Goal: Task Accomplishment & Management: Use online tool/utility

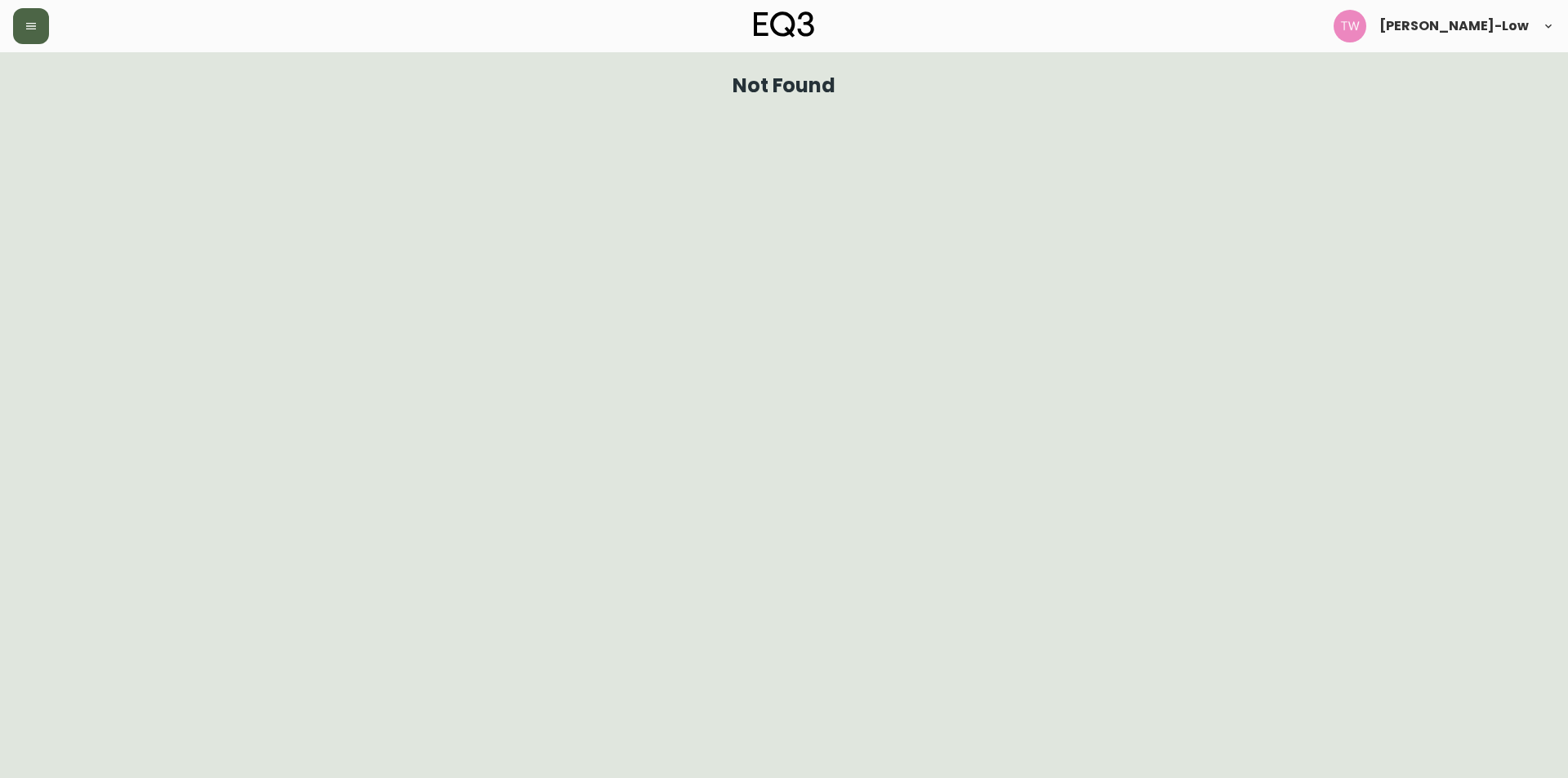
click at [35, 34] on button "button" at bounding box center [30, 26] width 36 height 36
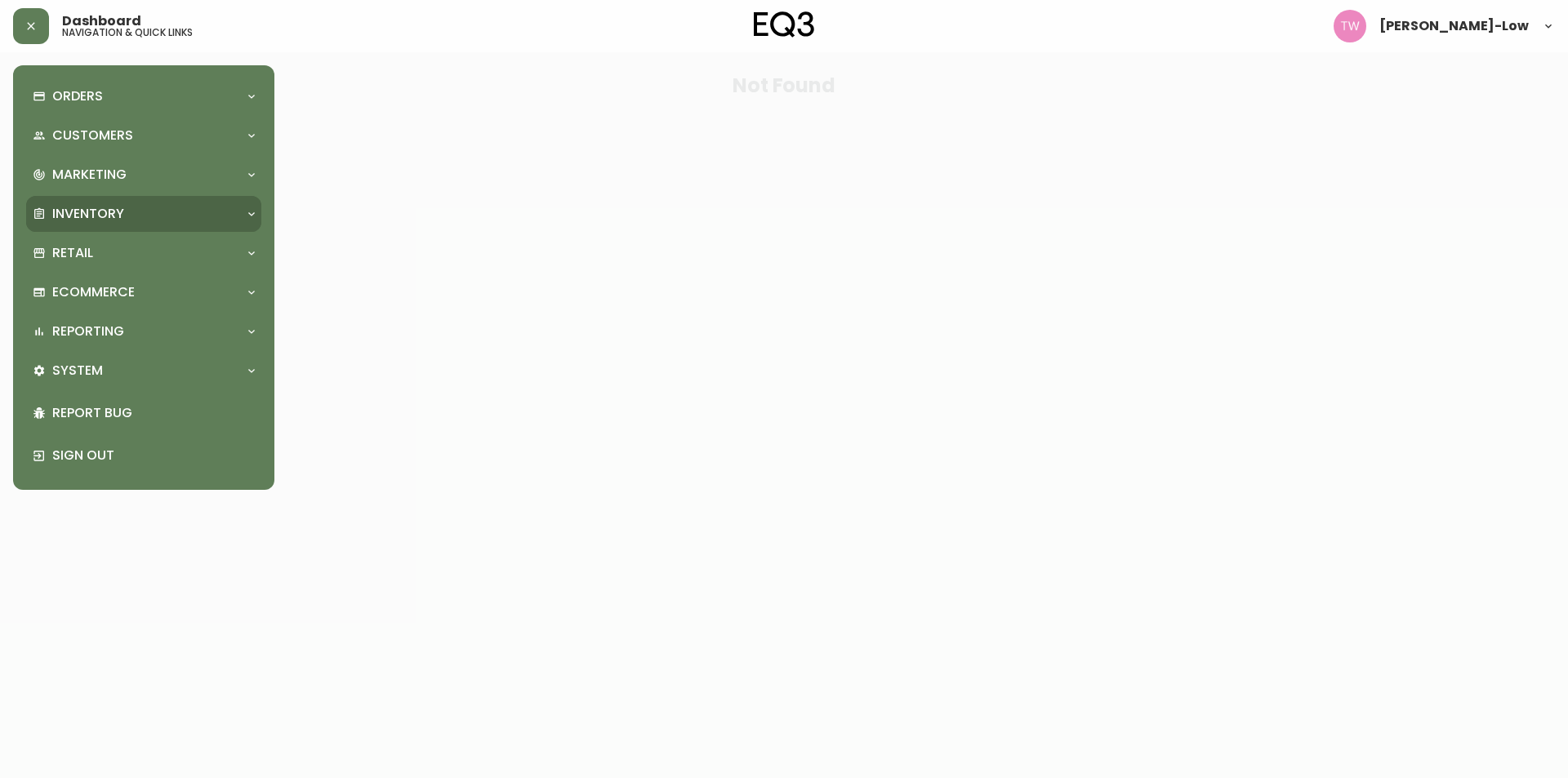
click at [94, 202] on div "Inventory" at bounding box center [144, 214] width 236 height 36
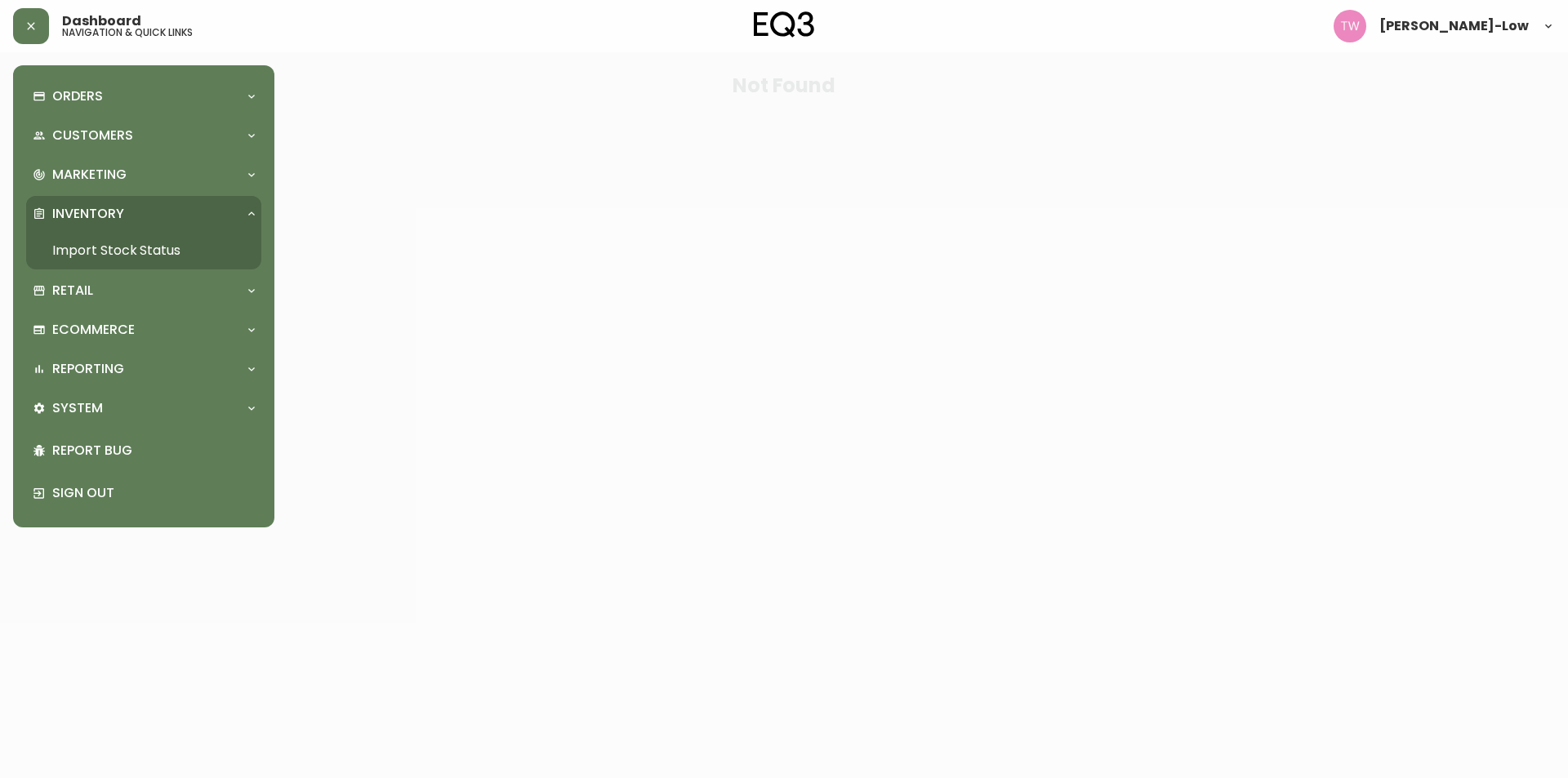
click at [108, 247] on link "Import Stock Status" at bounding box center [144, 250] width 236 height 38
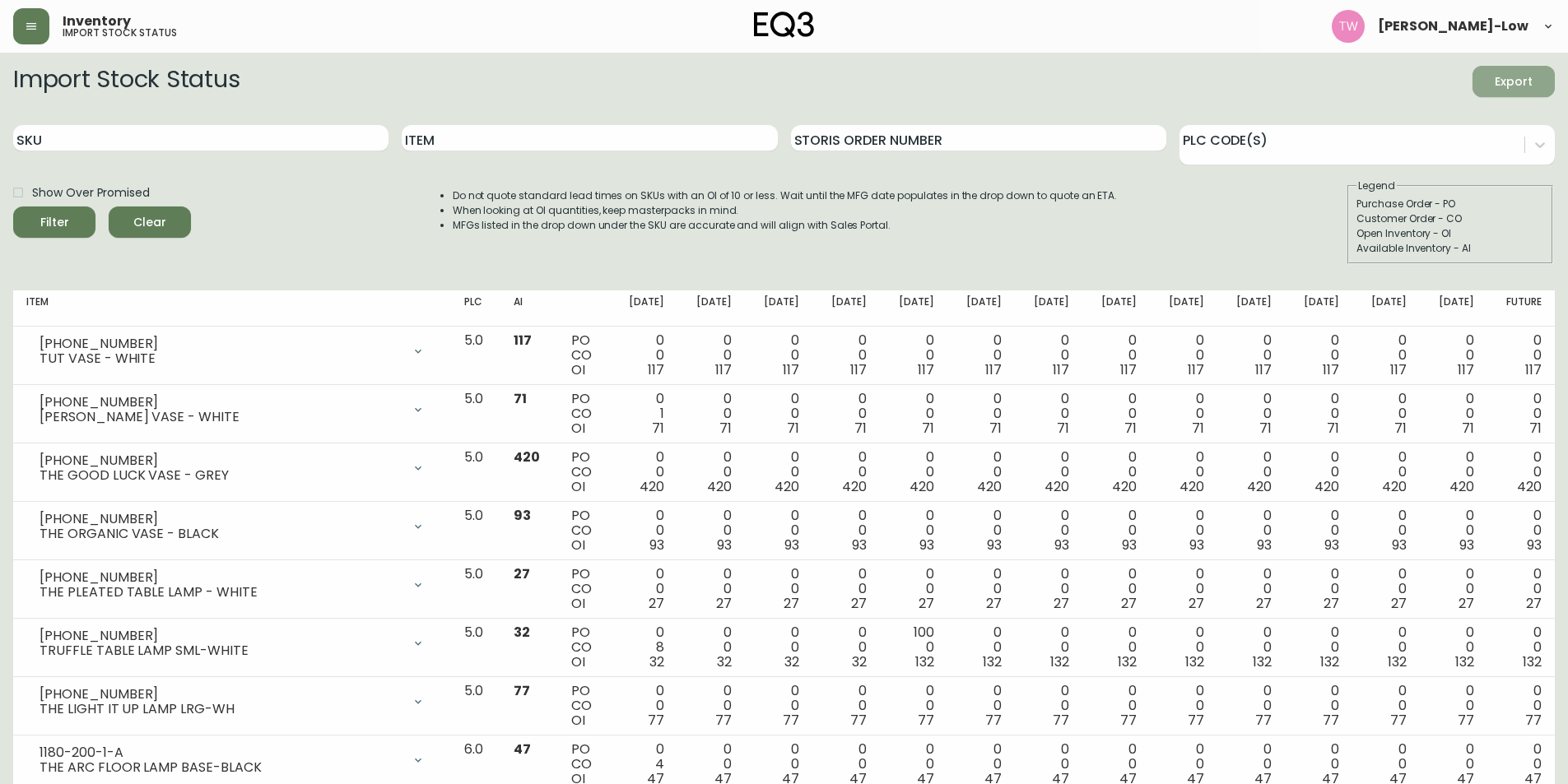
click at [1497, 78] on span "Export" at bounding box center [1513, 82] width 56 height 20
